Goal: Task Accomplishment & Management: Manage account settings

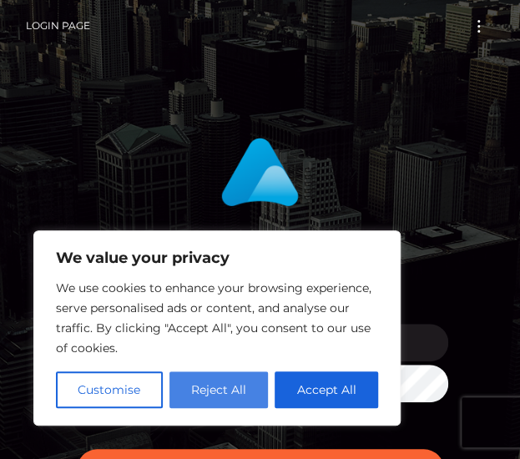
click at [200, 395] on button "Reject All" at bounding box center [219, 390] width 99 height 37
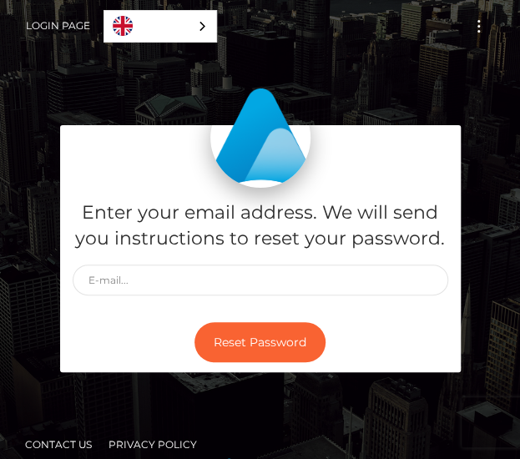
click at [75, 25] on link "Login Page" at bounding box center [58, 25] width 64 height 35
